Goal: Task Accomplishment & Management: Manage account settings

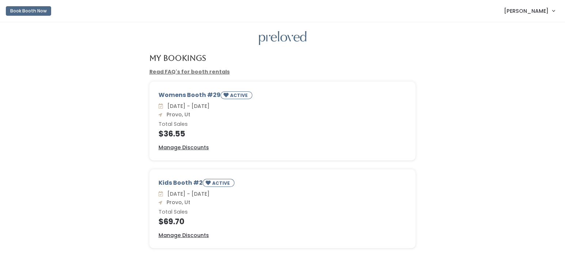
click at [191, 72] on link "Read FAQ's for booth rentals" at bounding box center [189, 71] width 80 height 7
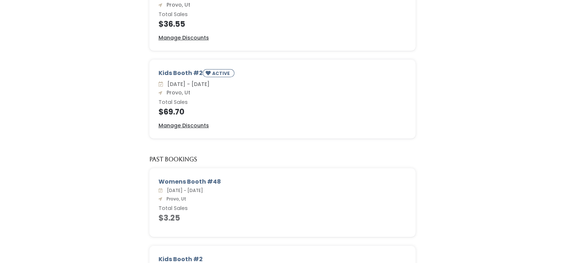
scroll to position [37, 0]
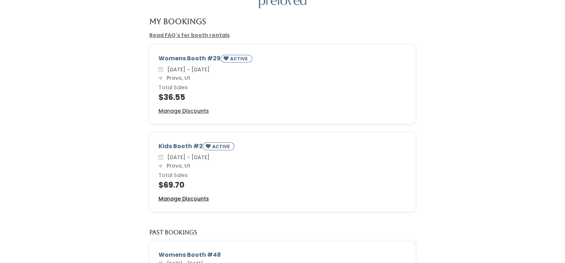
click at [170, 197] on u "Manage Discounts" at bounding box center [184, 198] width 50 height 7
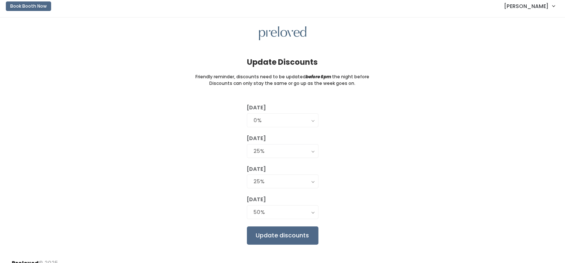
scroll to position [13, 0]
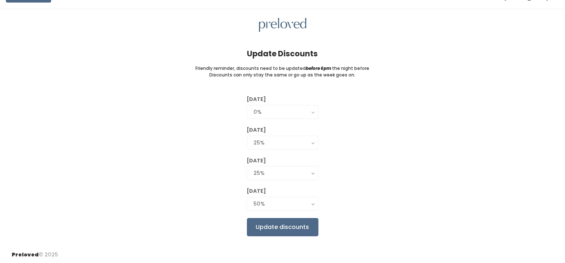
click at [312, 202] on button "50%" at bounding box center [283, 204] width 72 height 14
click at [252, 187] on label "Friday" at bounding box center [256, 191] width 19 height 8
click at [311, 202] on button "50%" at bounding box center [283, 204] width 72 height 14
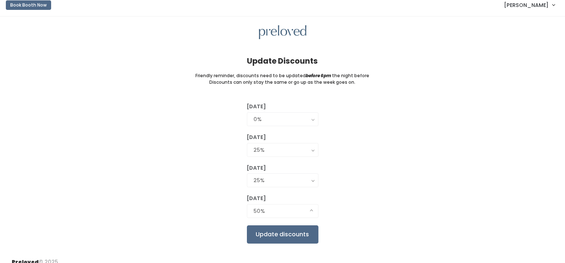
scroll to position [0, 0]
